Goal: Information Seeking & Learning: Learn about a topic

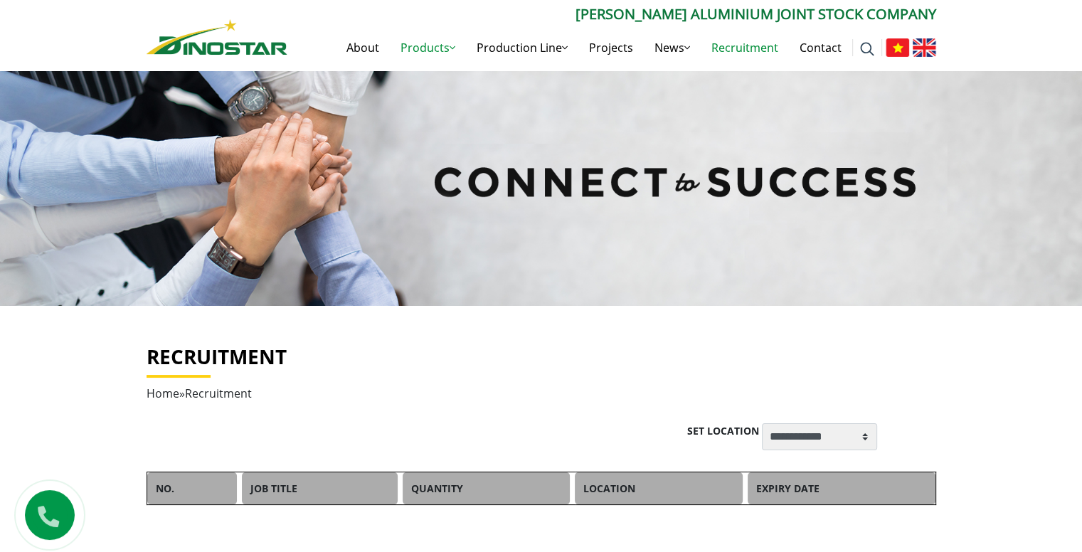
click at [466, 29] on link "Products" at bounding box center [428, 48] width 76 height 46
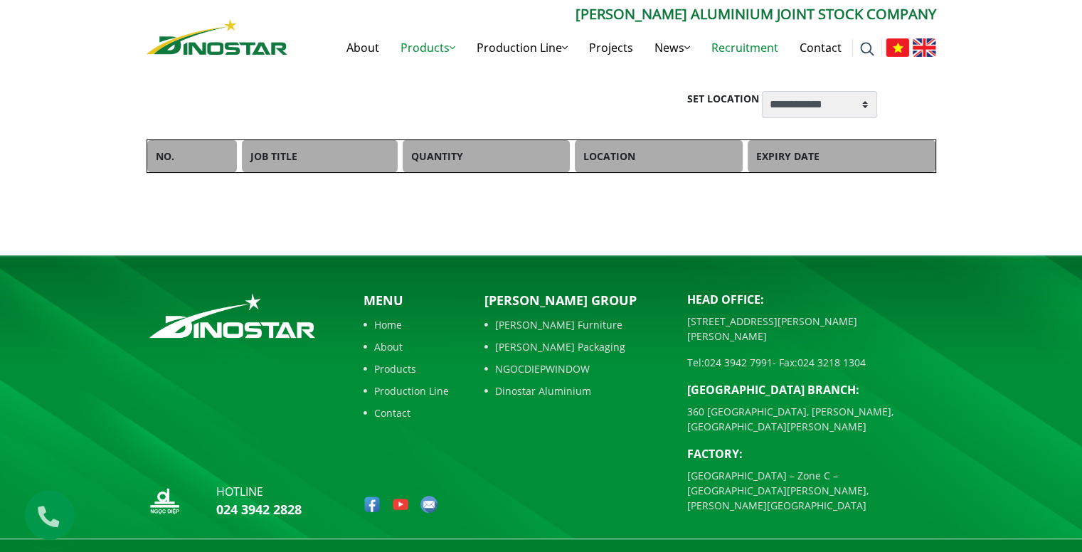
scroll to position [334, 0]
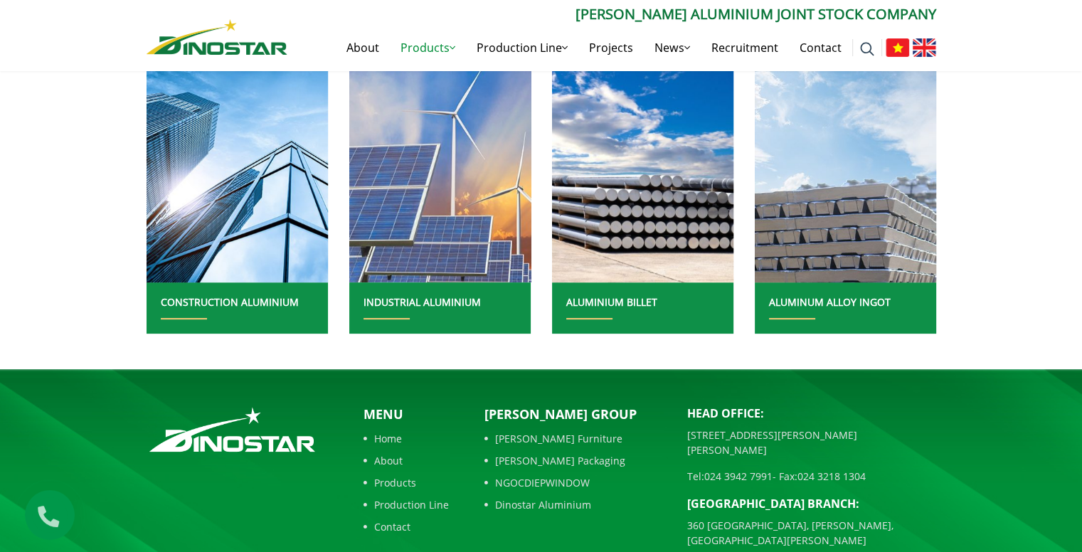
scroll to position [448, 0]
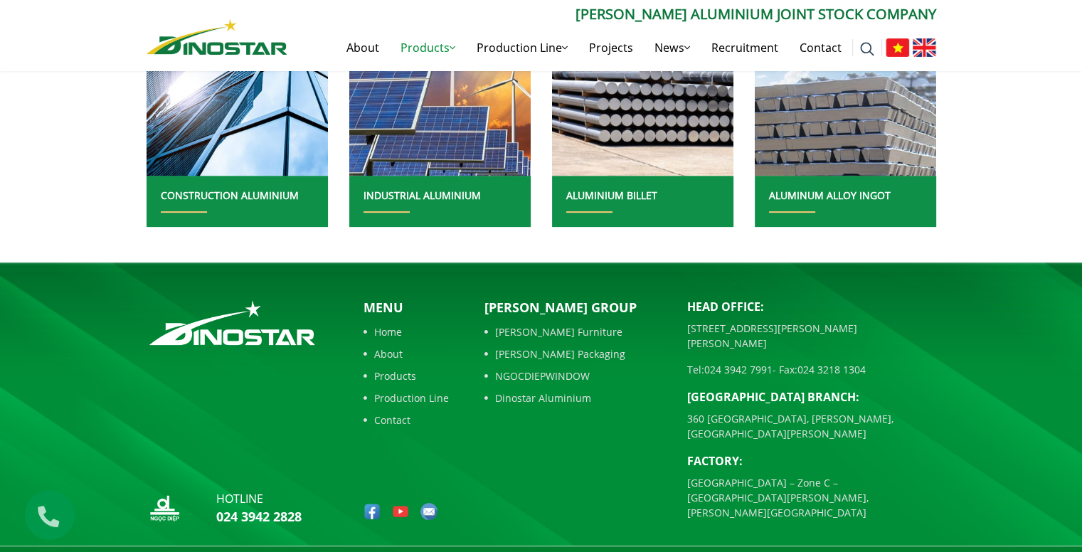
click at [387, 374] on link "Products" at bounding box center [406, 376] width 85 height 15
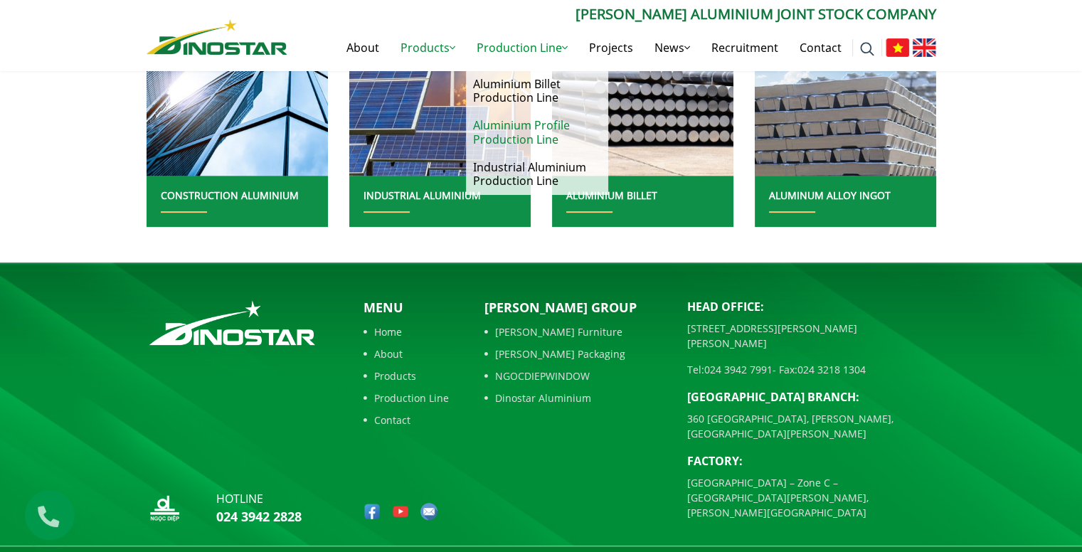
click at [519, 129] on link "Aluminium Profile Production Line" at bounding box center [537, 132] width 142 height 41
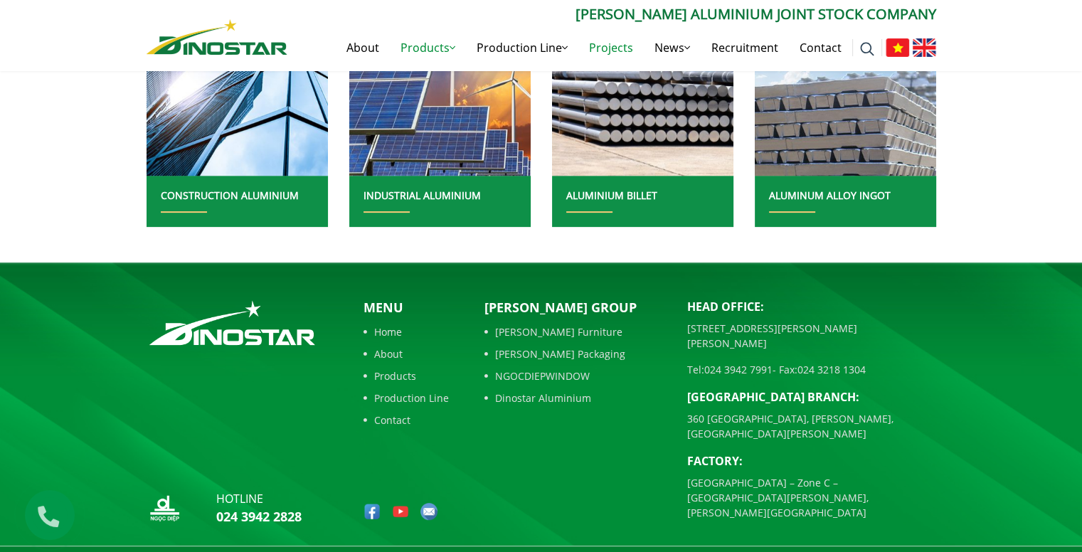
click at [613, 44] on link "Projects" at bounding box center [610, 48] width 65 height 46
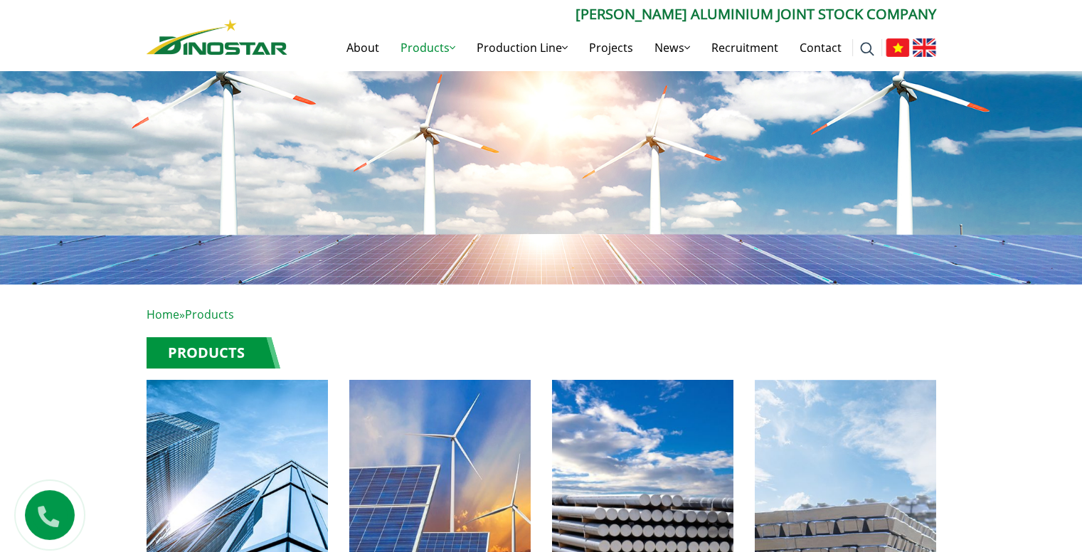
scroll to position [0, 0]
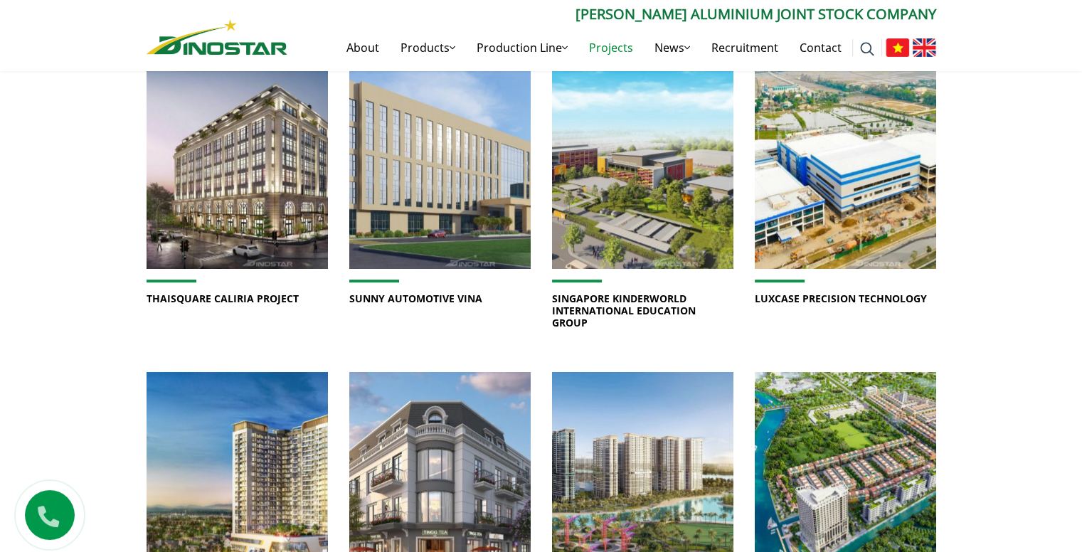
scroll to position [768, 0]
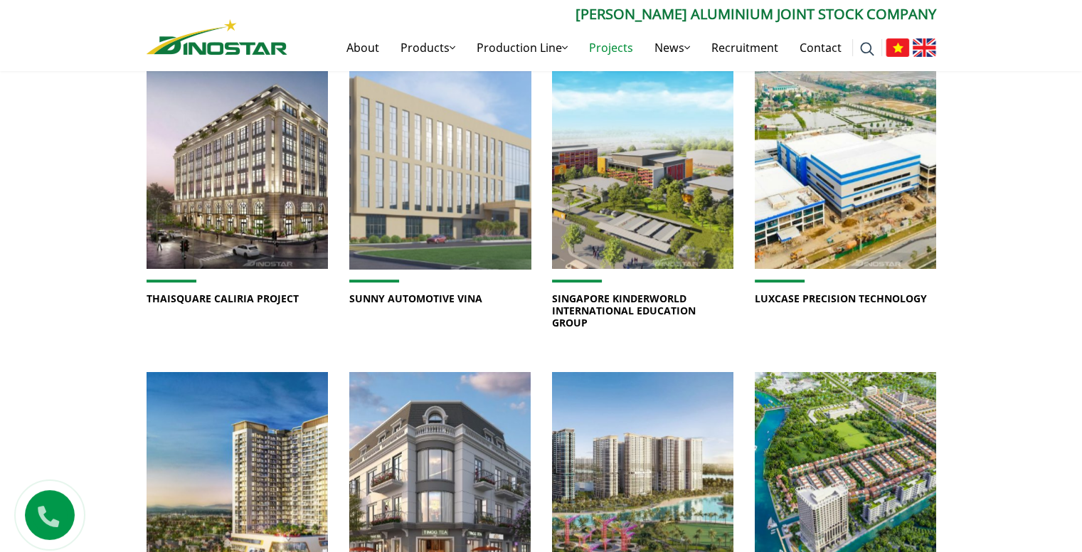
click at [393, 192] on img at bounding box center [440, 158] width 194 height 238
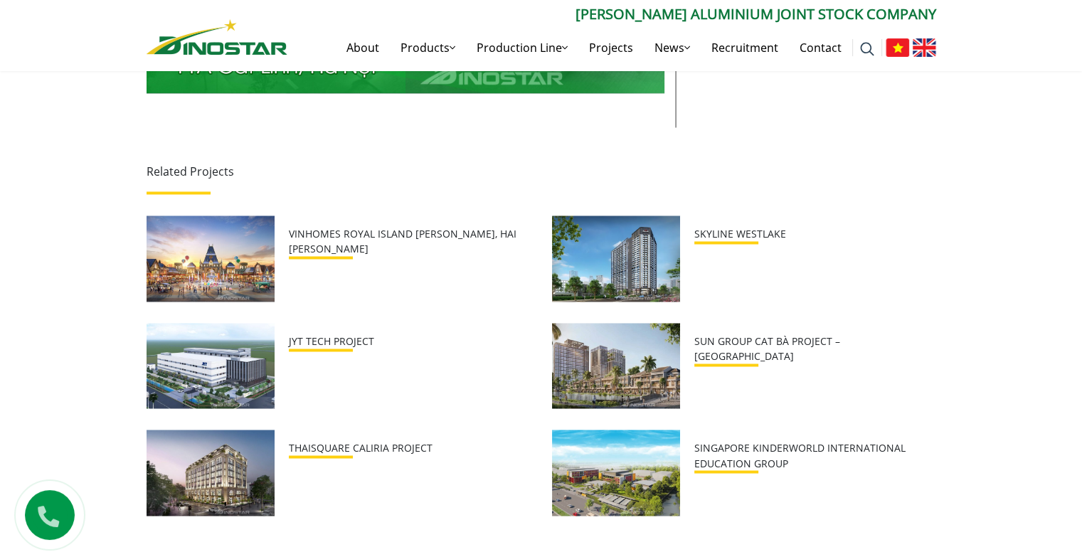
scroll to position [2253, 0]
